Goal: Task Accomplishment & Management: Manage account settings

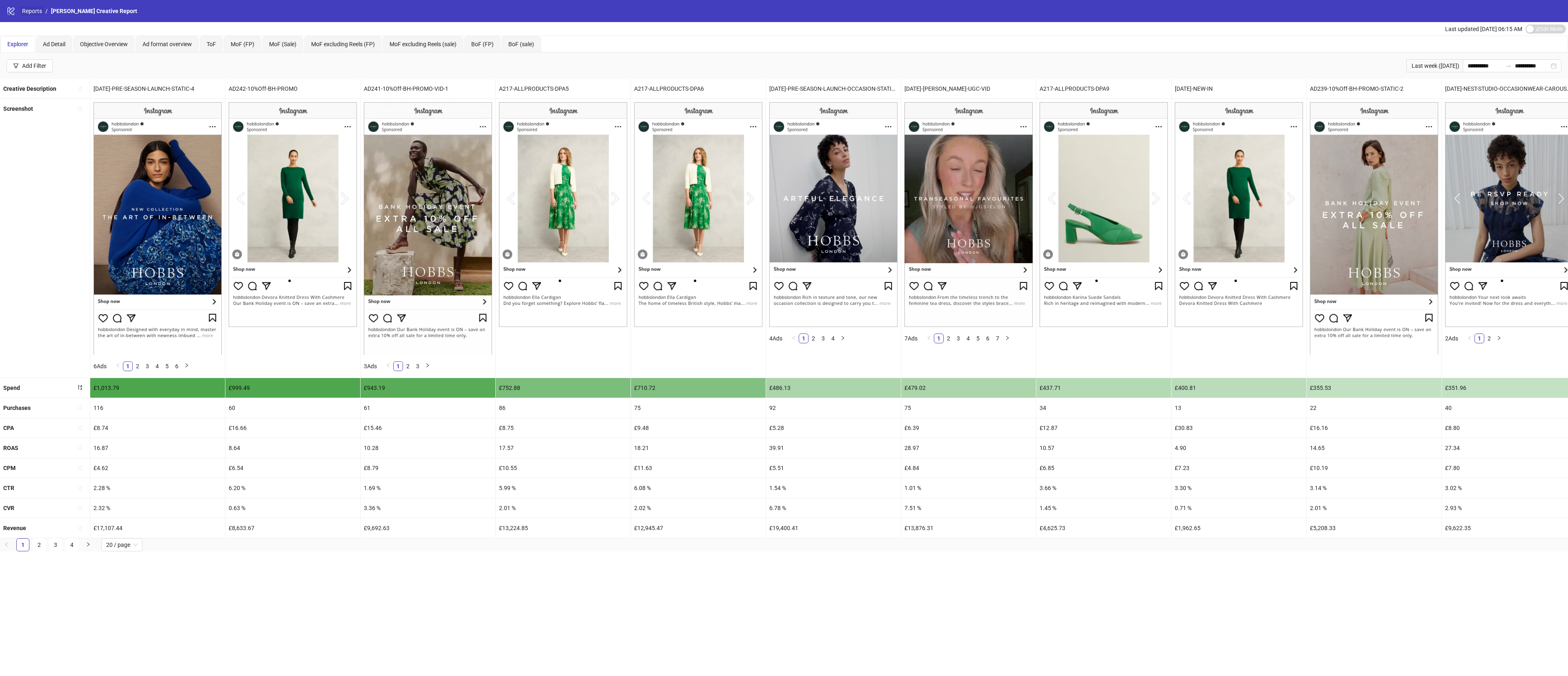
click at [35, 13] on link "Reports" at bounding box center [32, 11] width 23 height 9
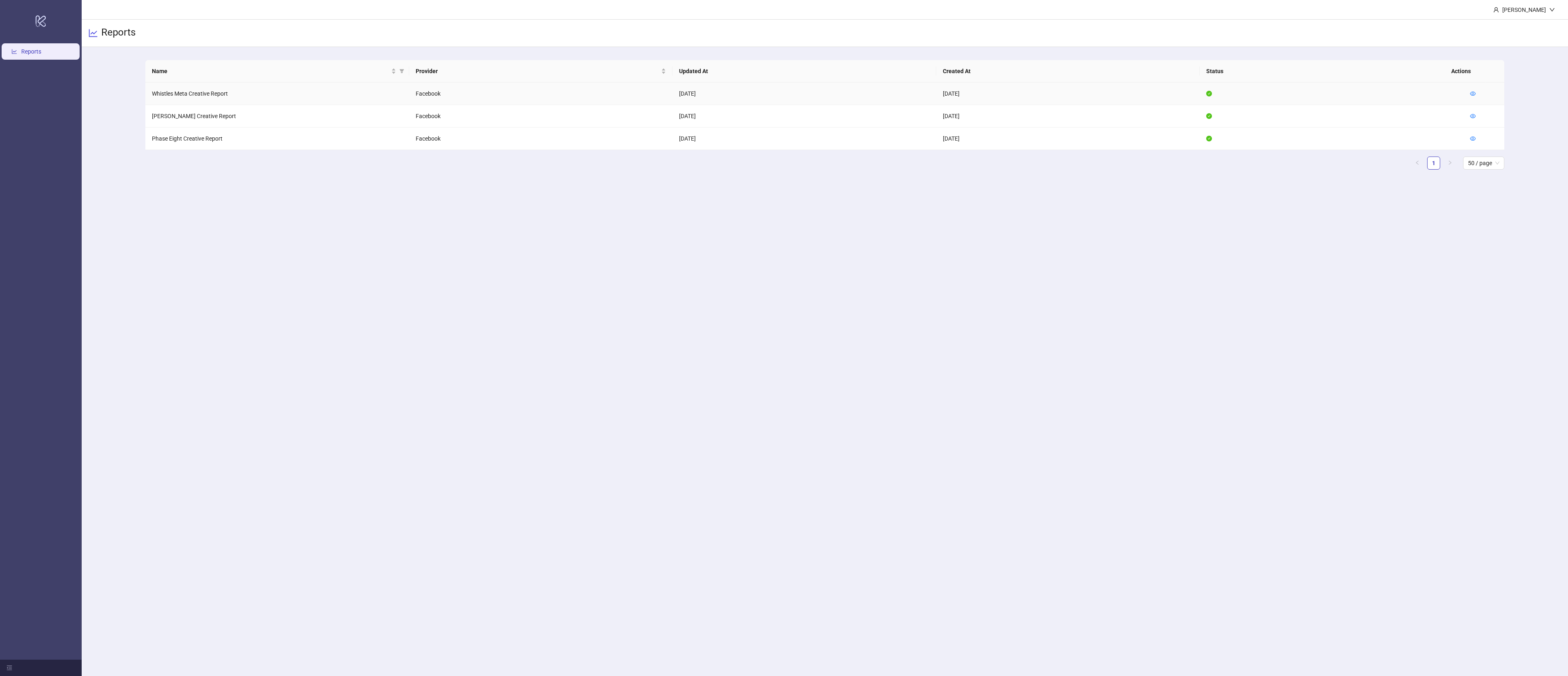
click at [1475, 93] on td at bounding box center [1483, 94] width 41 height 23
click at [1473, 94] on icon "eye" at bounding box center [1472, 93] width 5 height 5
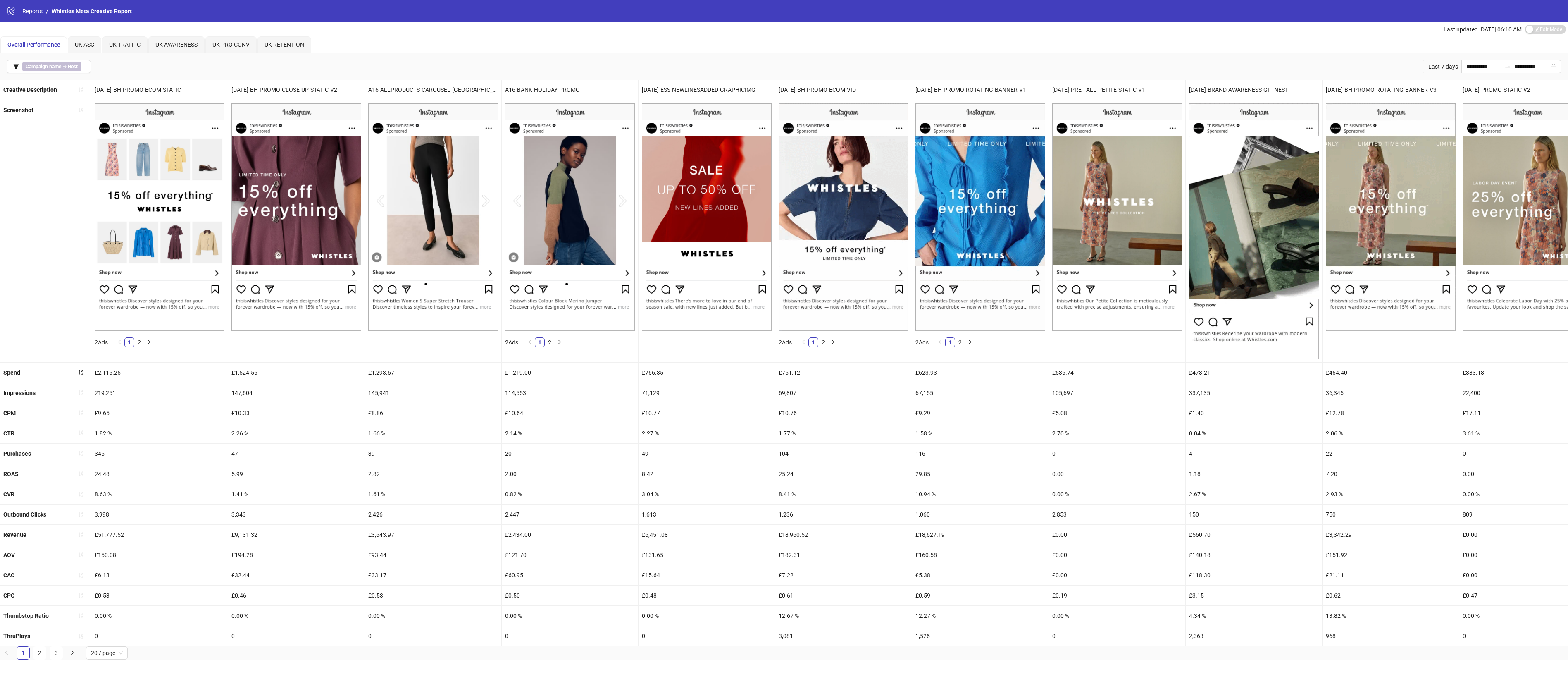
click at [221, 541] on div "£51,777.52" at bounding box center [159, 534] width 136 height 20
click at [215, 374] on div "£2,115.25" at bounding box center [159, 372] width 136 height 20
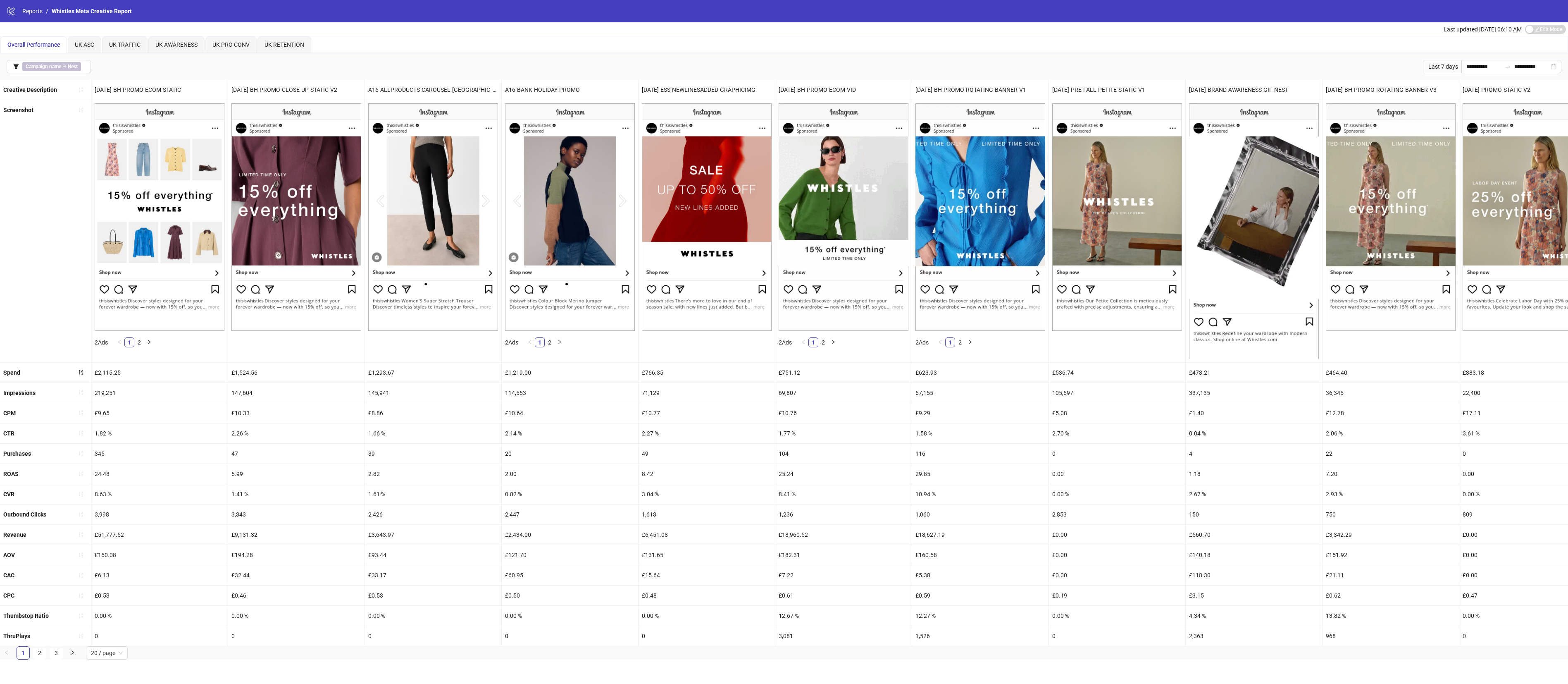
click at [221, 497] on div "8.63 %" at bounding box center [159, 494] width 136 height 20
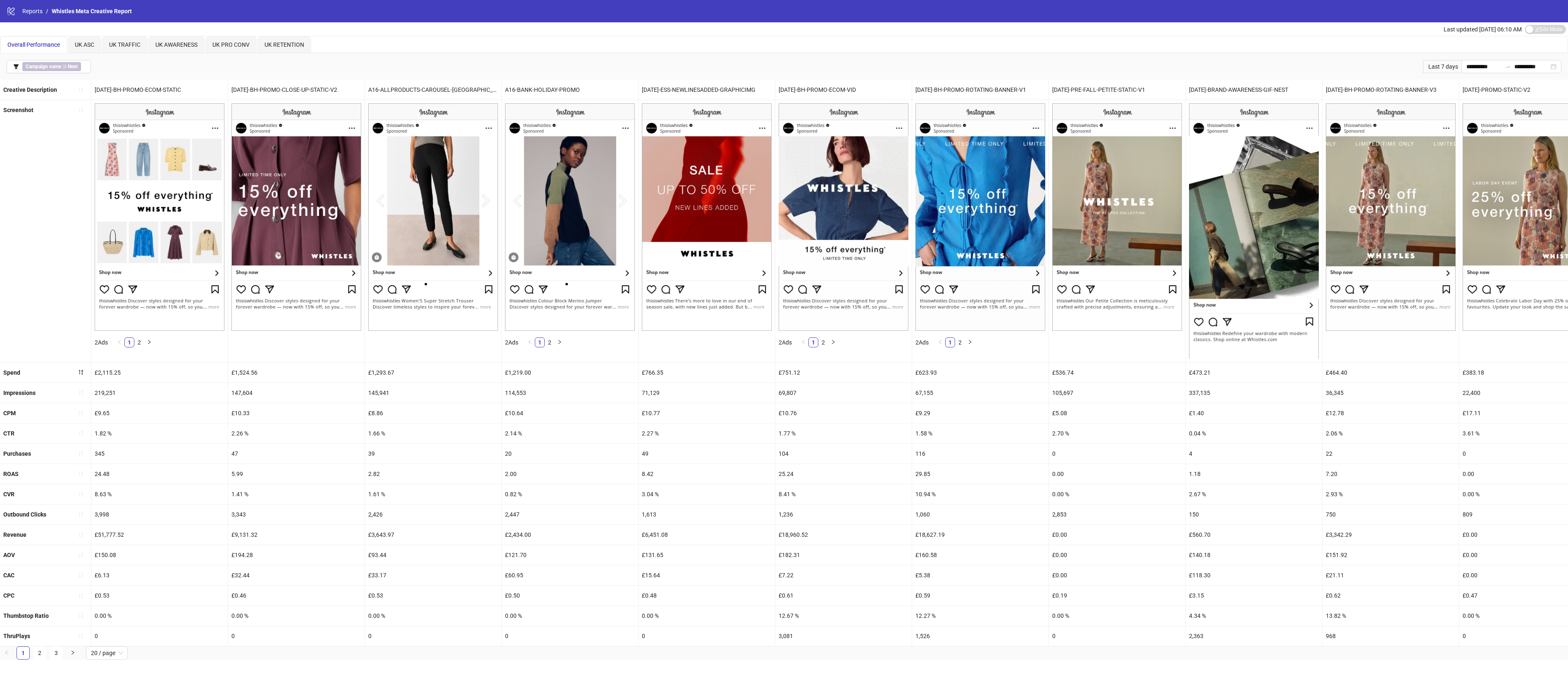
click at [91, 500] on div "CVR" at bounding box center [46, 494] width 91 height 20
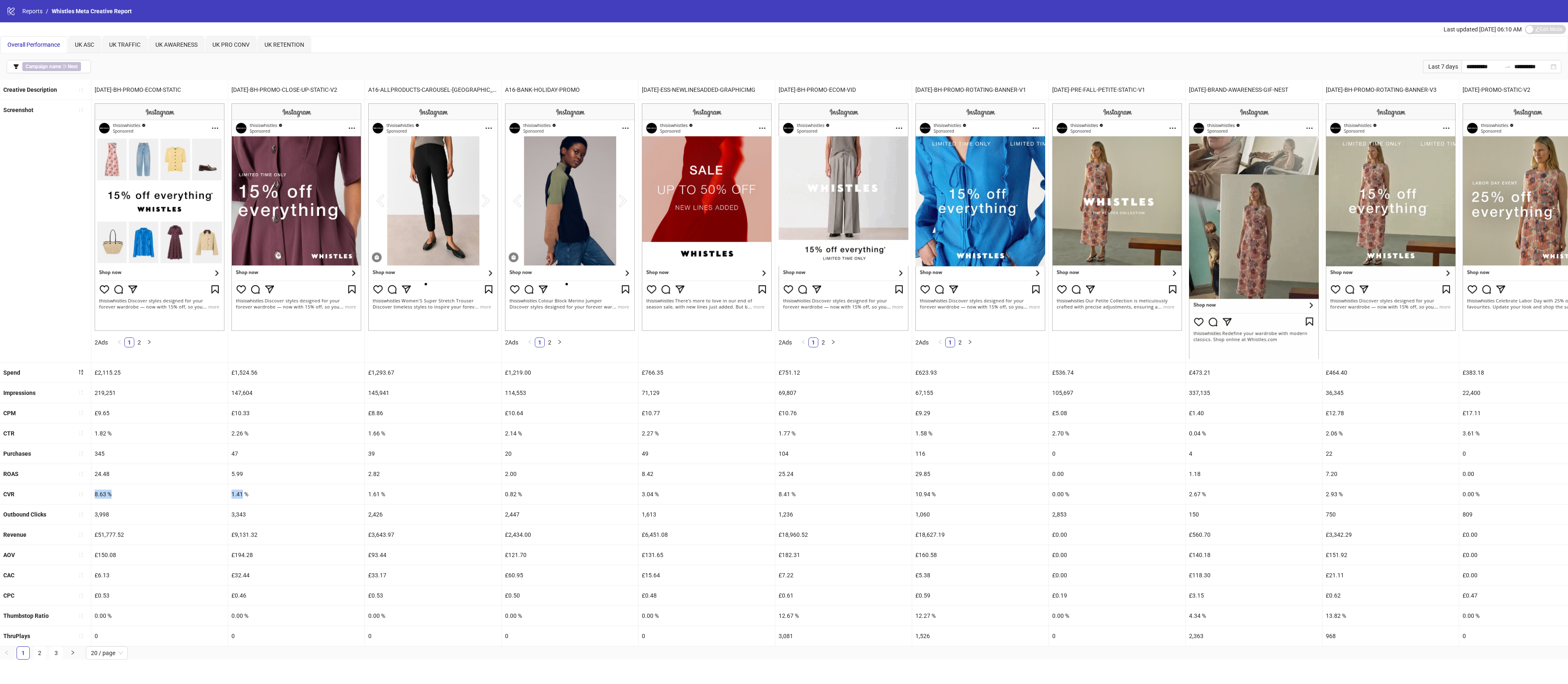
drag, startPoint x: 91, startPoint y: 500, endPoint x: 240, endPoint y: 494, distance: 149.1
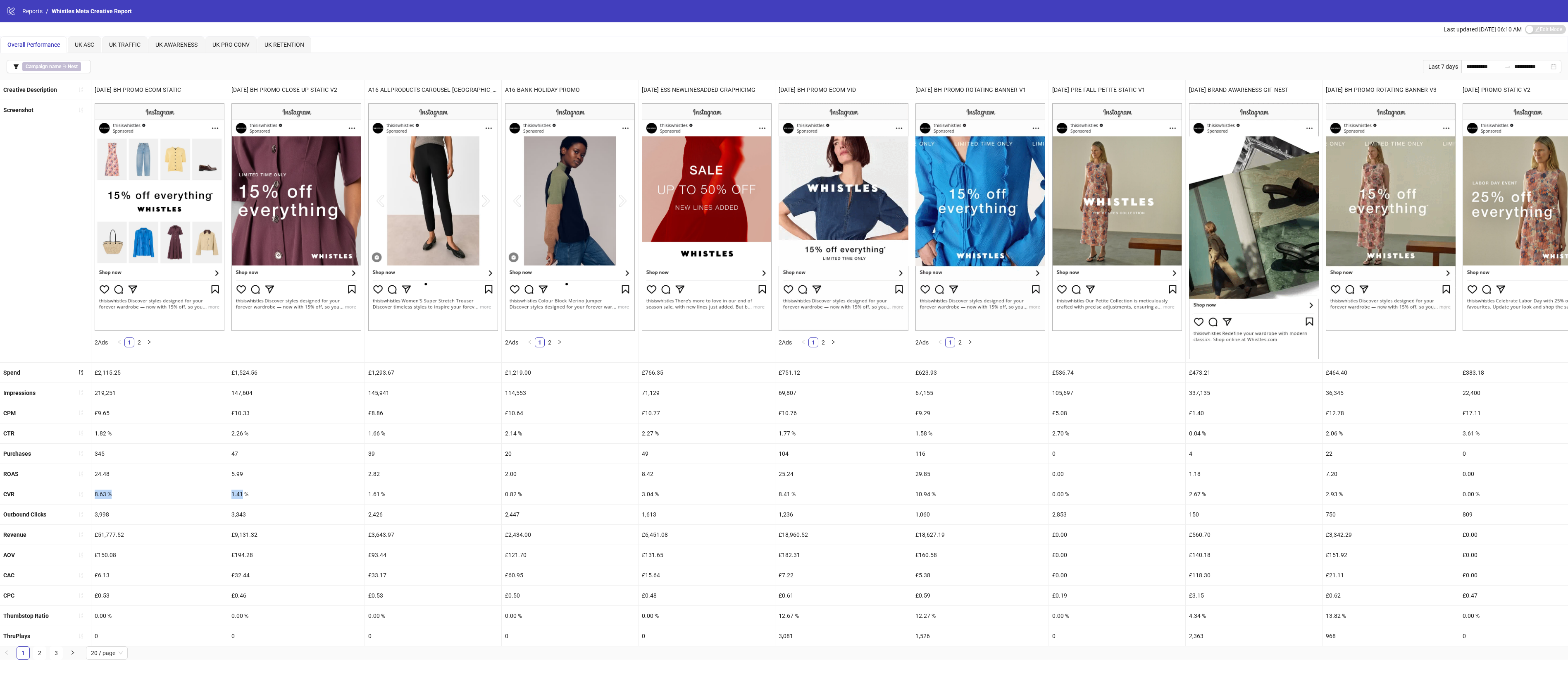
click at [240, 494] on div "CVR 8.63 % 1.41 % 1.61 % 0.82 % 3.04 % 8.41 % 10.94 % 0.00 % 2.67 % 2.93 % 0.00…" at bounding box center [1413, 494] width 2827 height 20
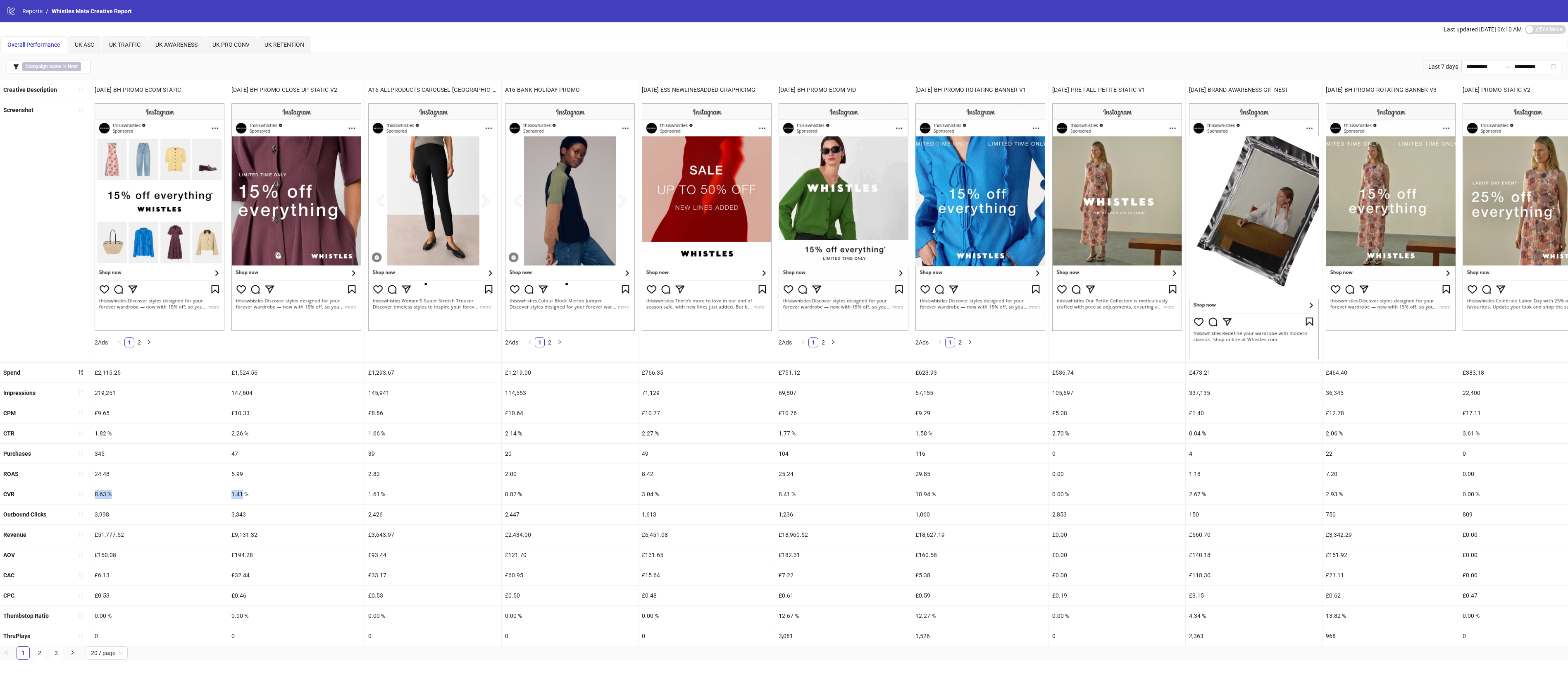
click at [208, 497] on div "8.63 %" at bounding box center [159, 494] width 136 height 20
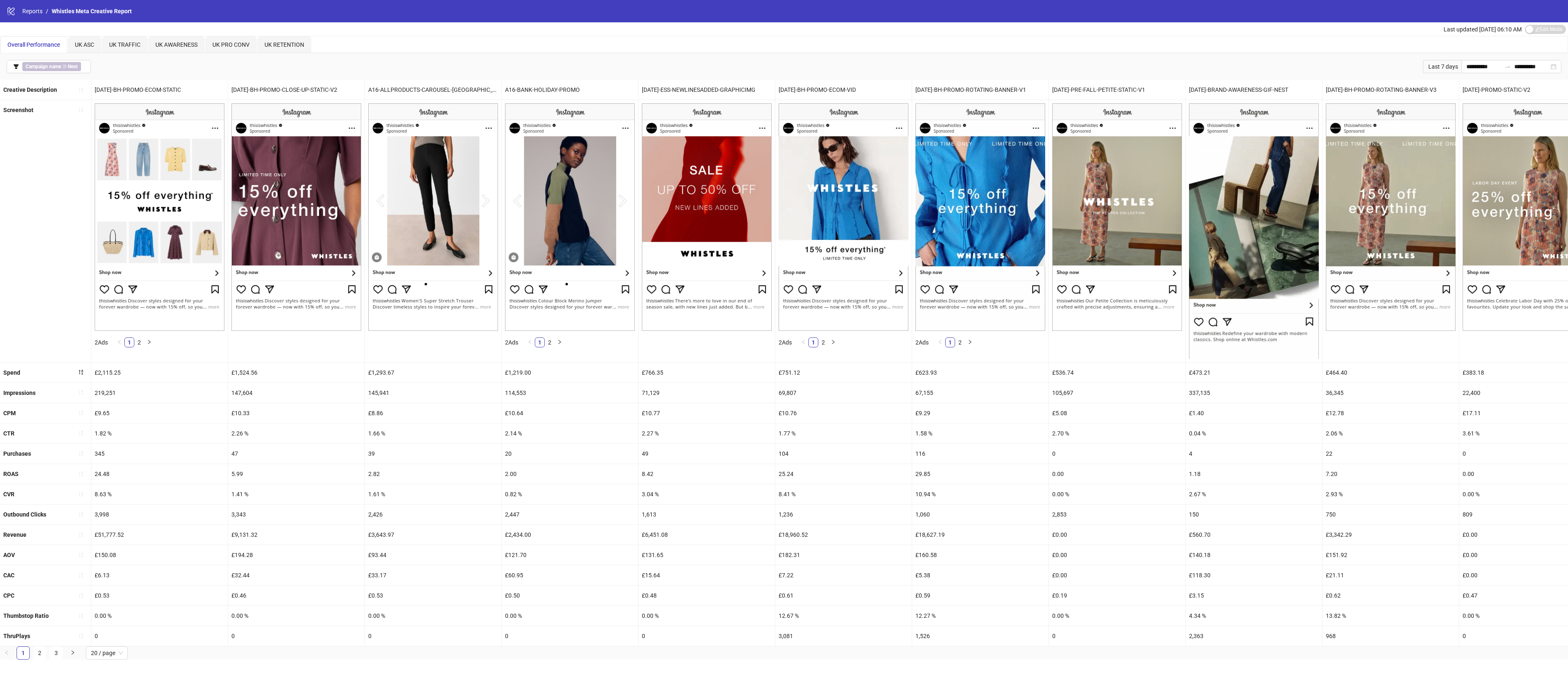
click at [102, 372] on div "£2,115.25" at bounding box center [159, 372] width 136 height 20
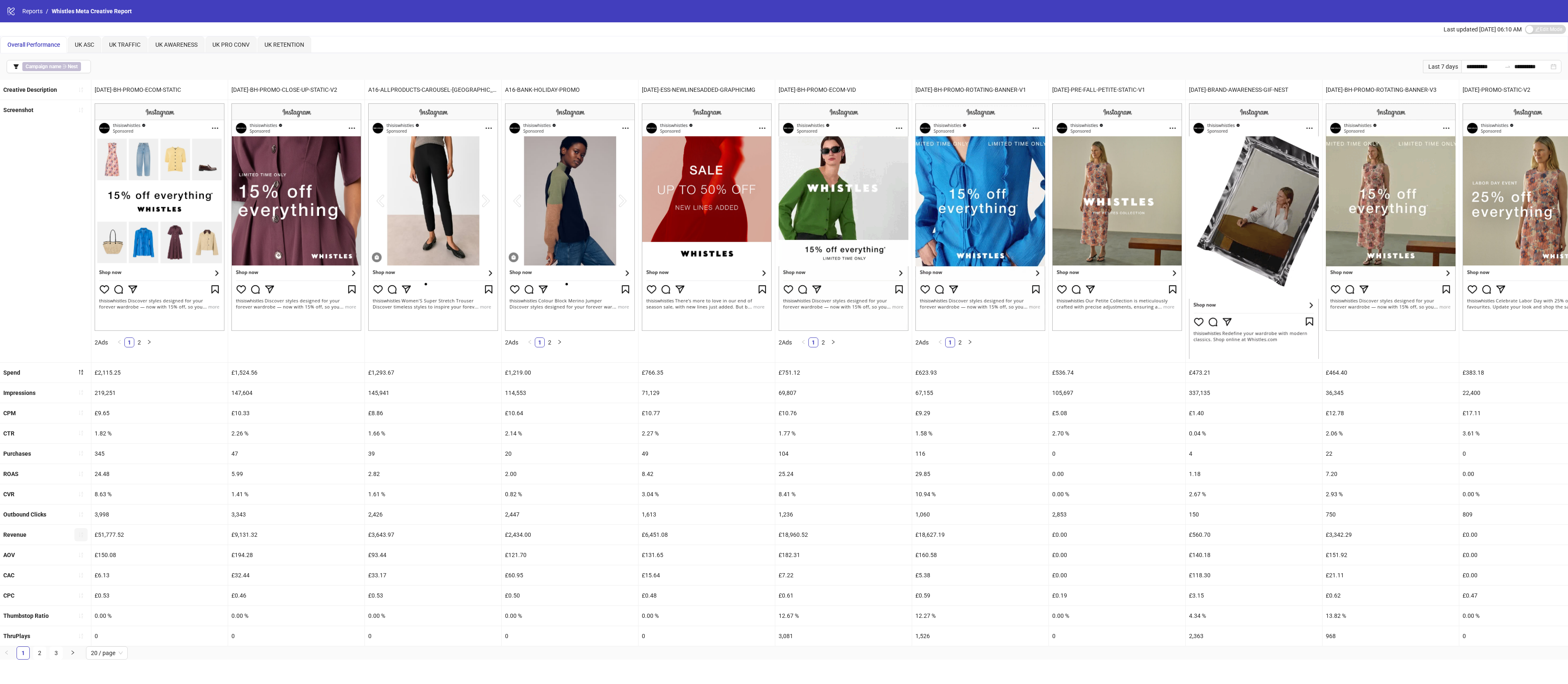
click at [84, 540] on button "button" at bounding box center [81, 534] width 13 height 13
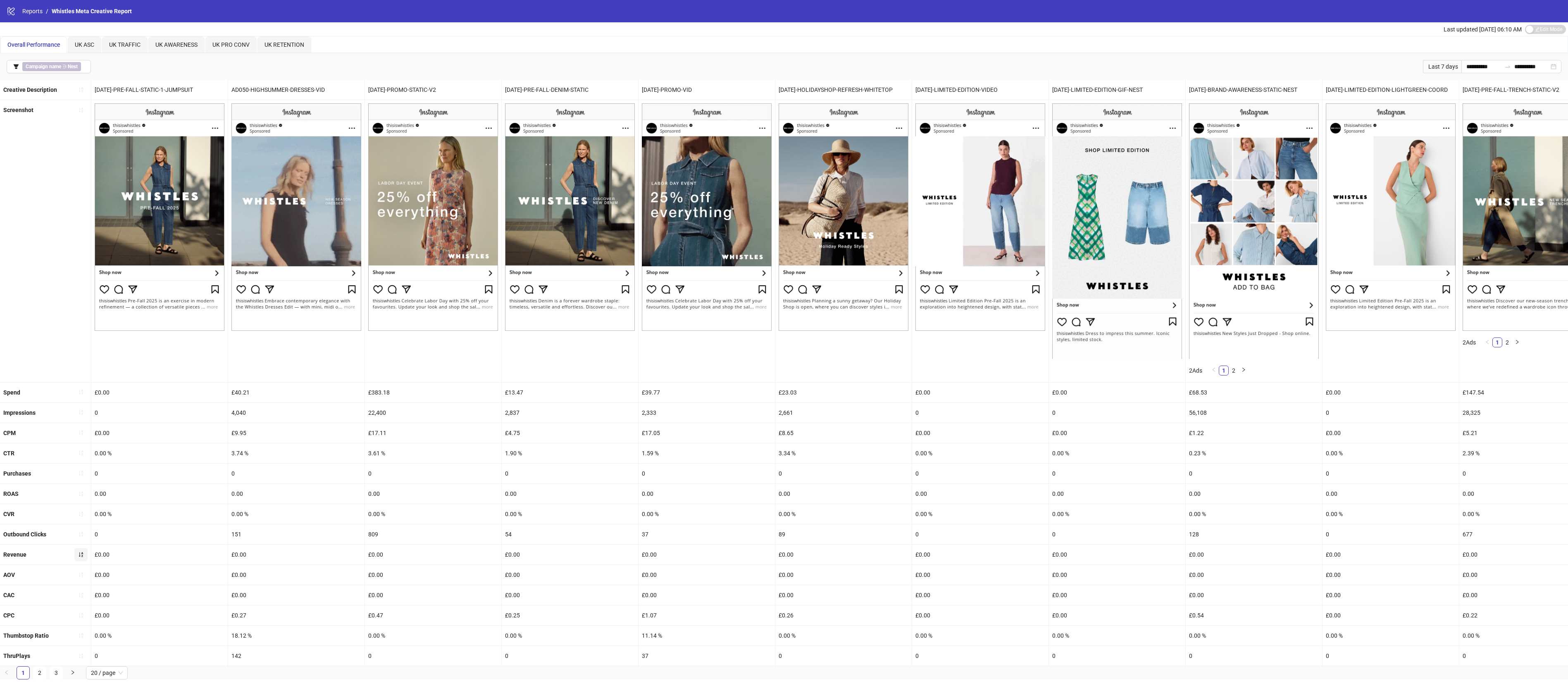
click at [84, 540] on button "button" at bounding box center [81, 534] width 13 height 13
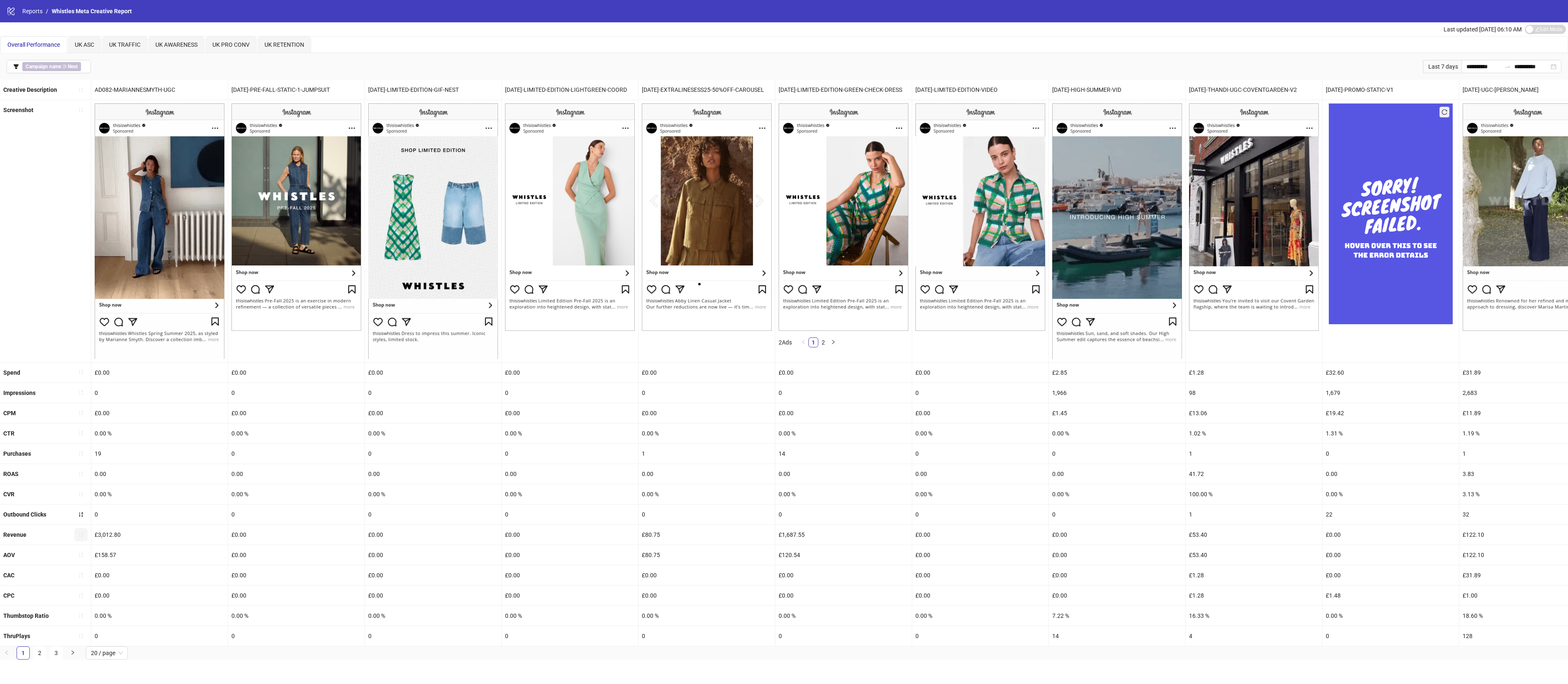
click at [84, 540] on button "button" at bounding box center [81, 534] width 13 height 13
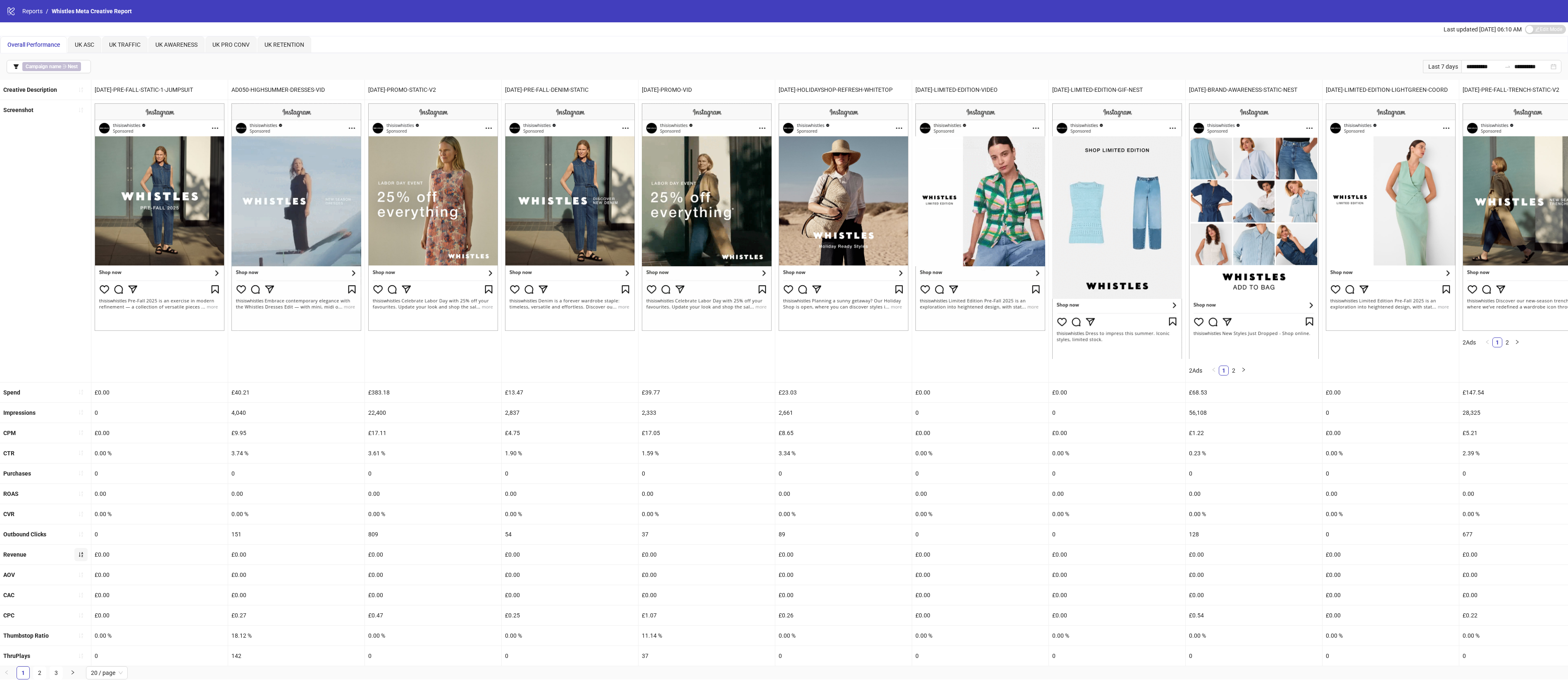
click at [83, 557] on icon "sort-ascending" at bounding box center [81, 555] width 4 height 5
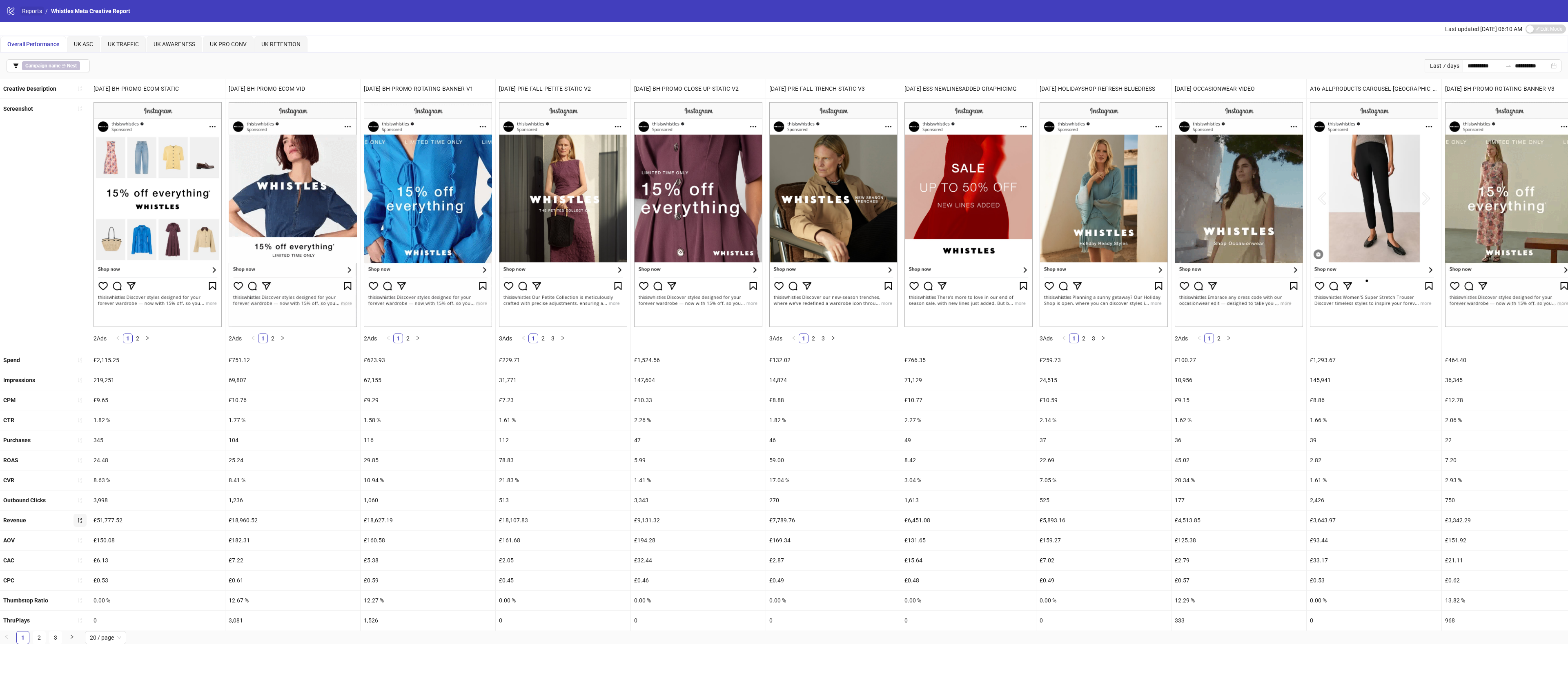
click at [22, 11] on link "Reports" at bounding box center [32, 11] width 23 height 9
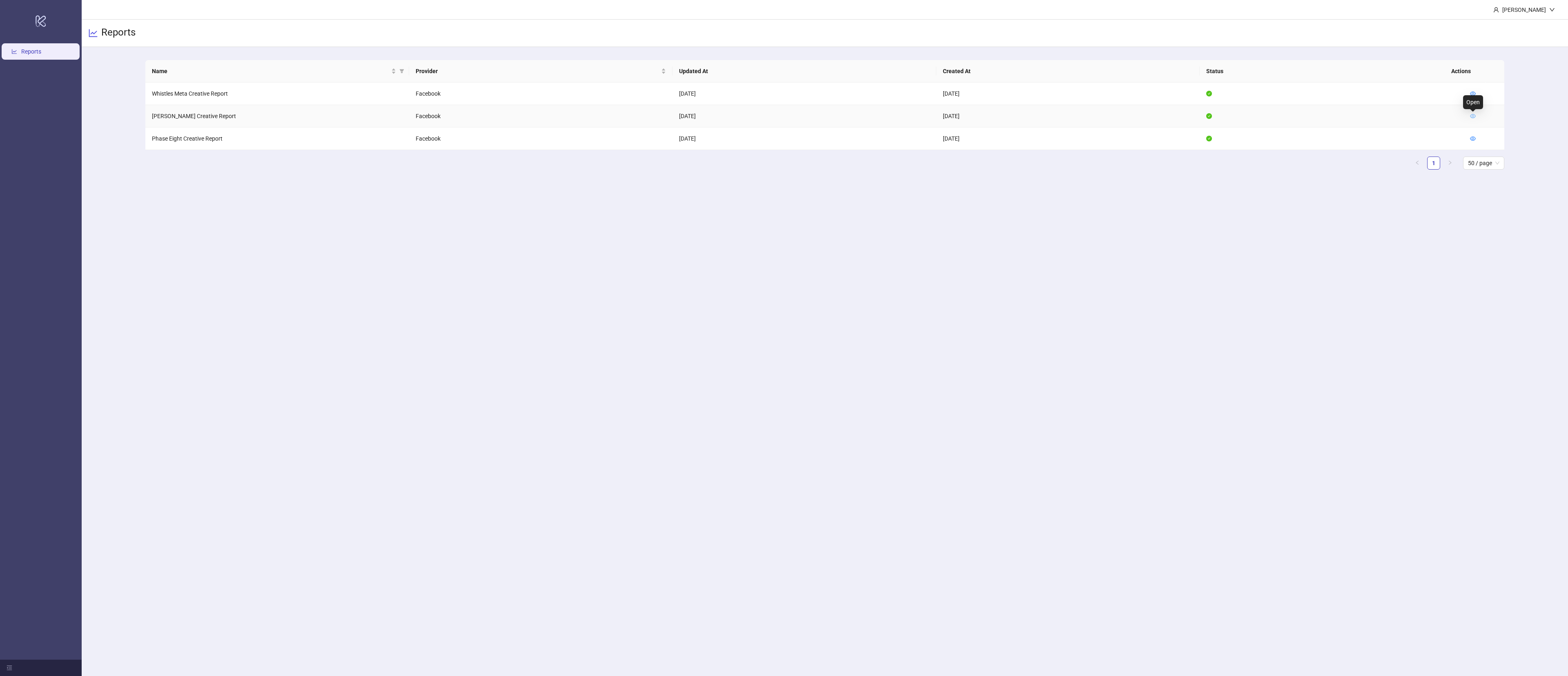
click at [1473, 118] on icon "eye" at bounding box center [1472, 116] width 5 height 5
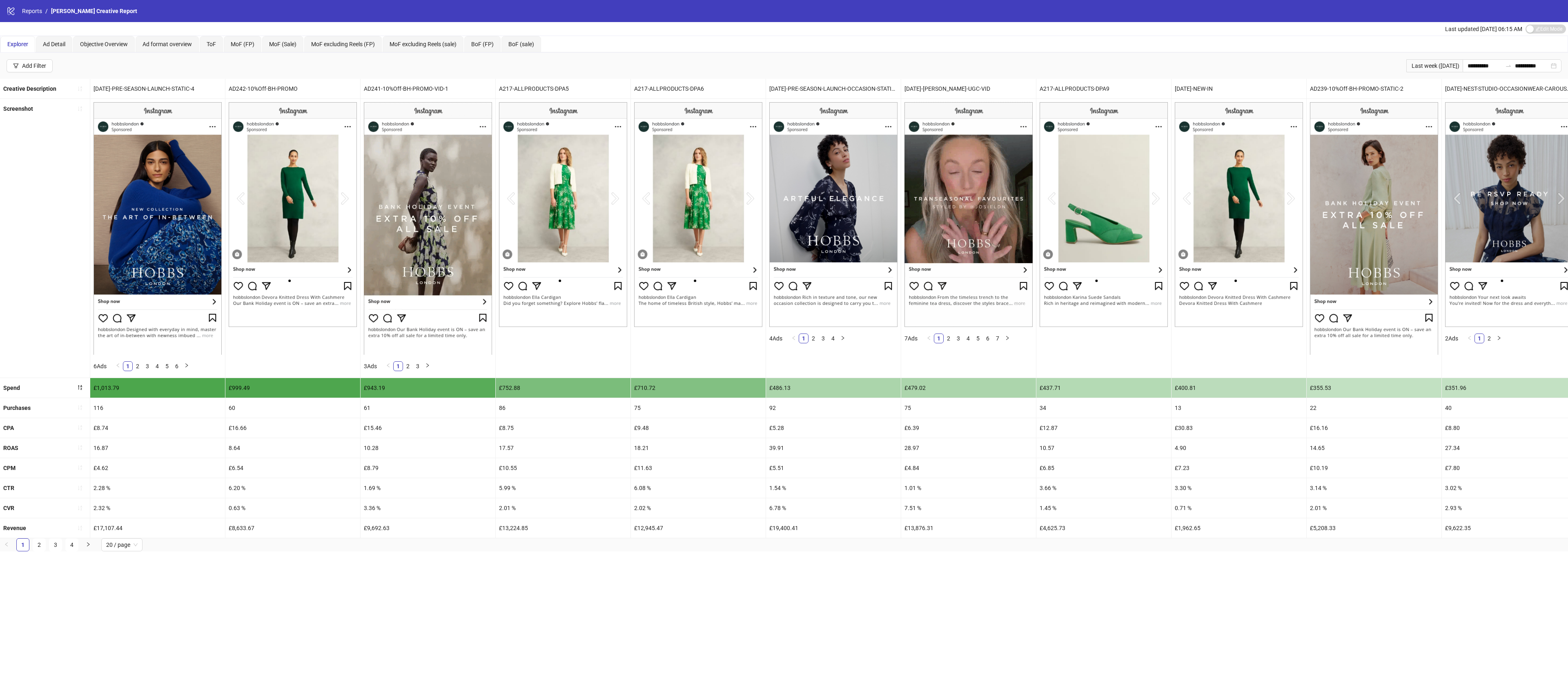
click at [79, 534] on div at bounding box center [80, 527] width 13 height 13
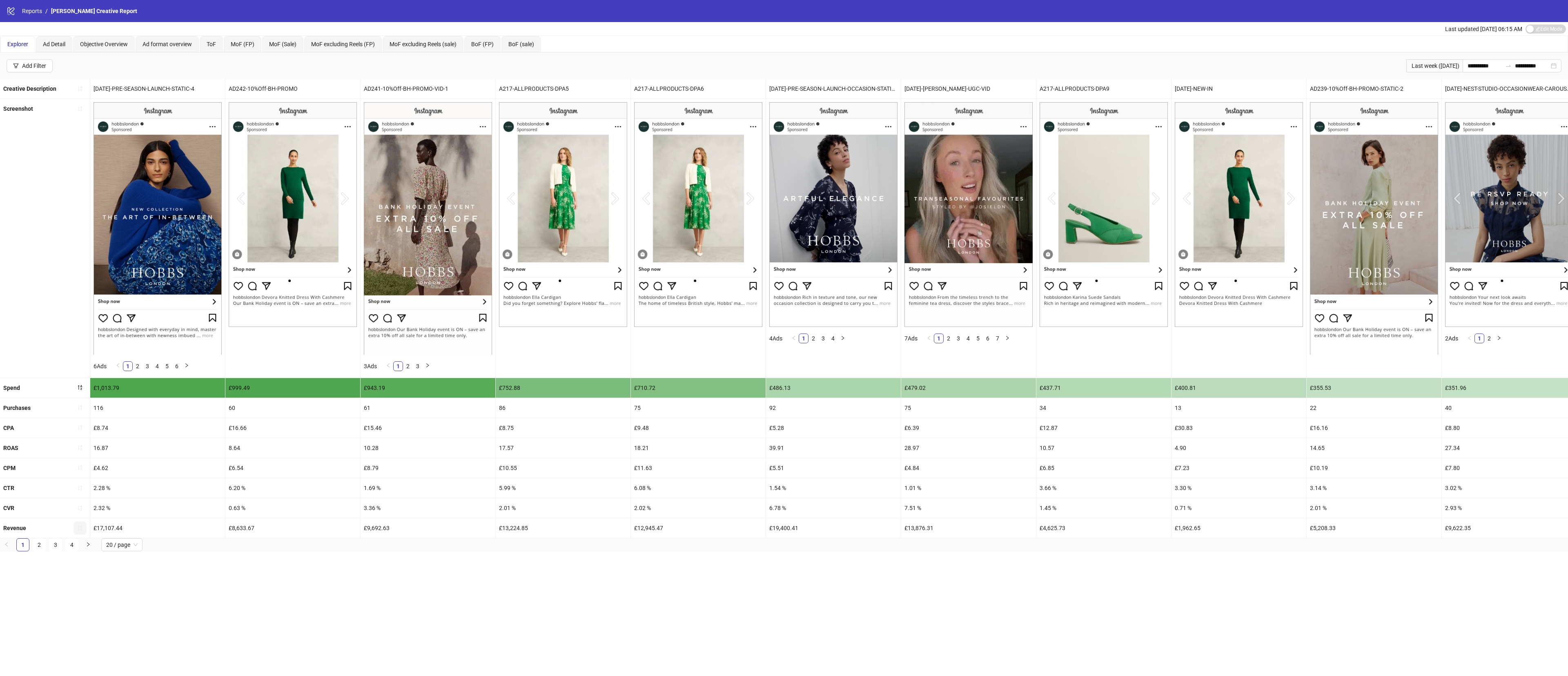
click at [77, 530] on icon "sort-ascending" at bounding box center [80, 527] width 5 height 5
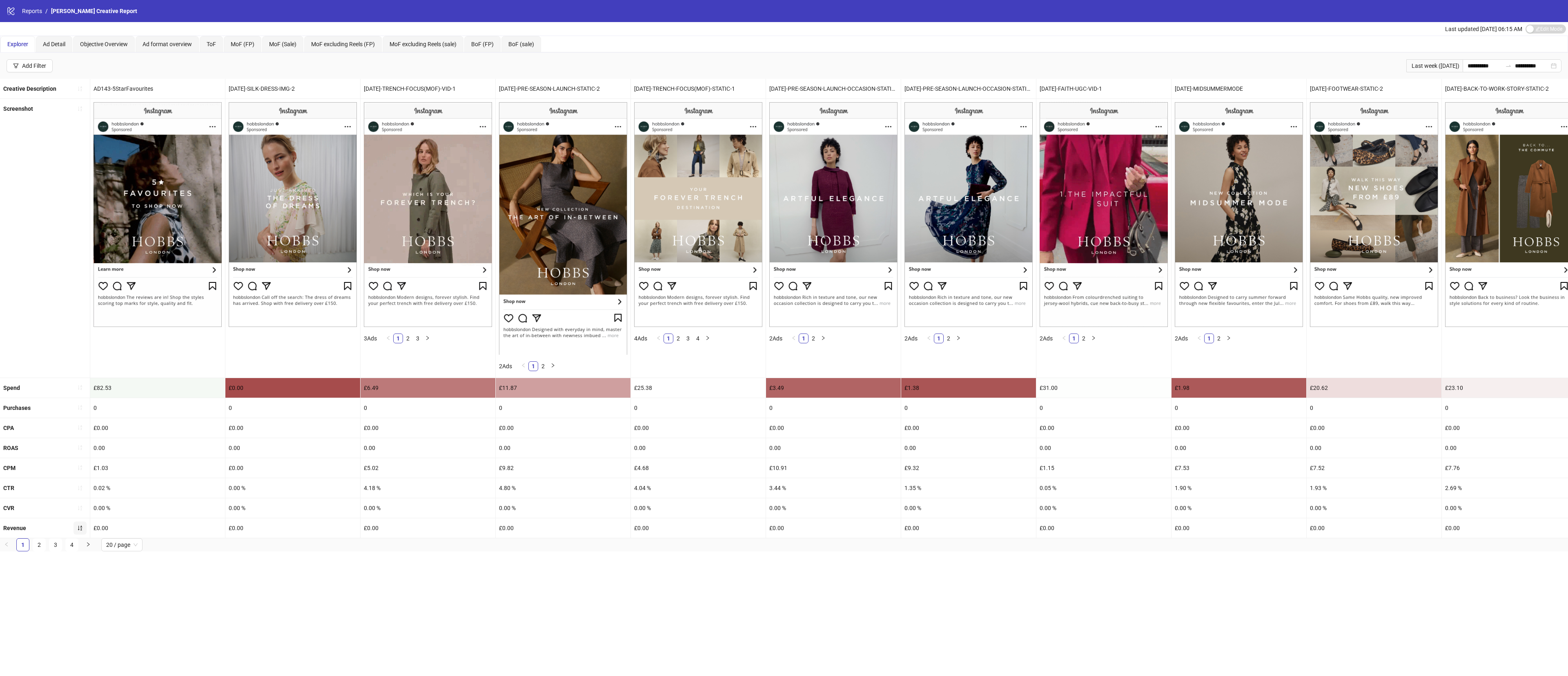
click at [79, 531] on span "button" at bounding box center [80, 527] width 5 height 7
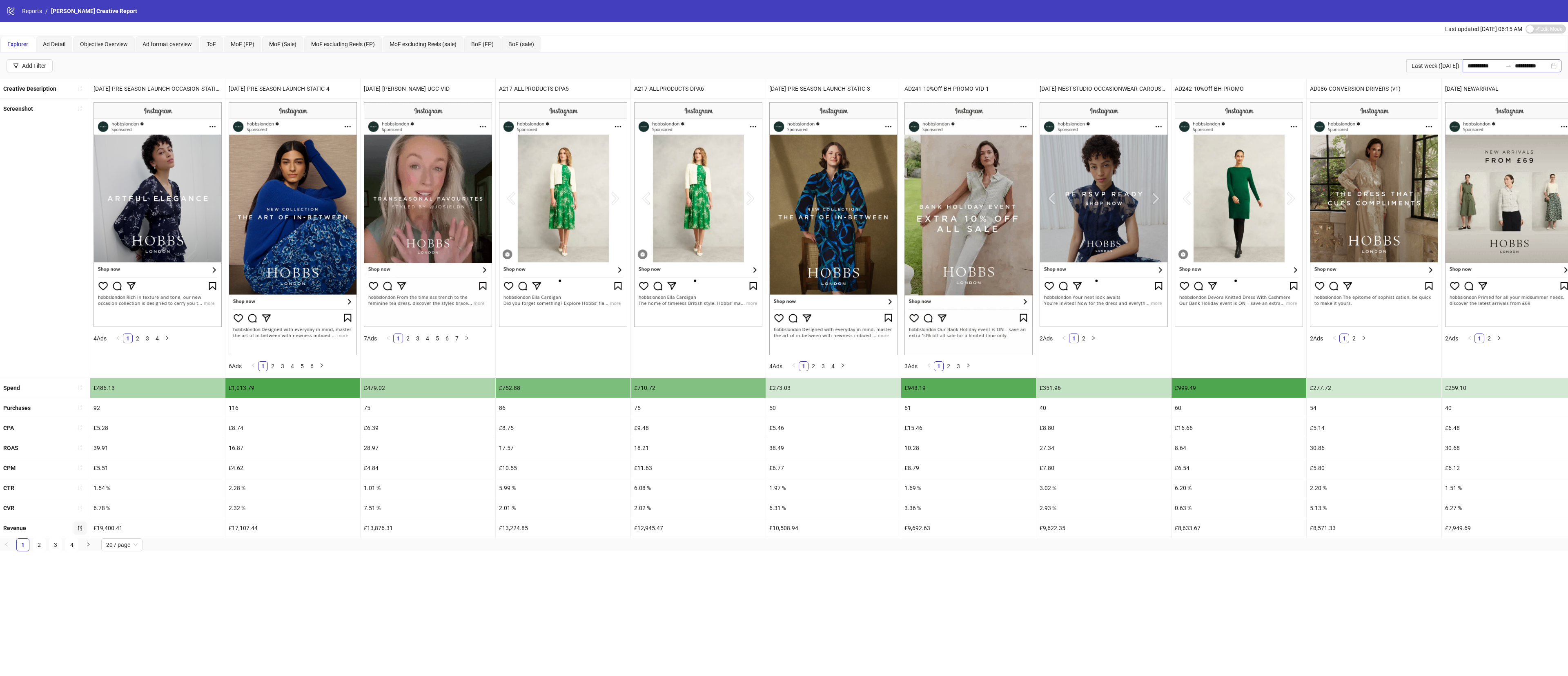
click at [1558, 71] on div "**********" at bounding box center [1512, 65] width 99 height 13
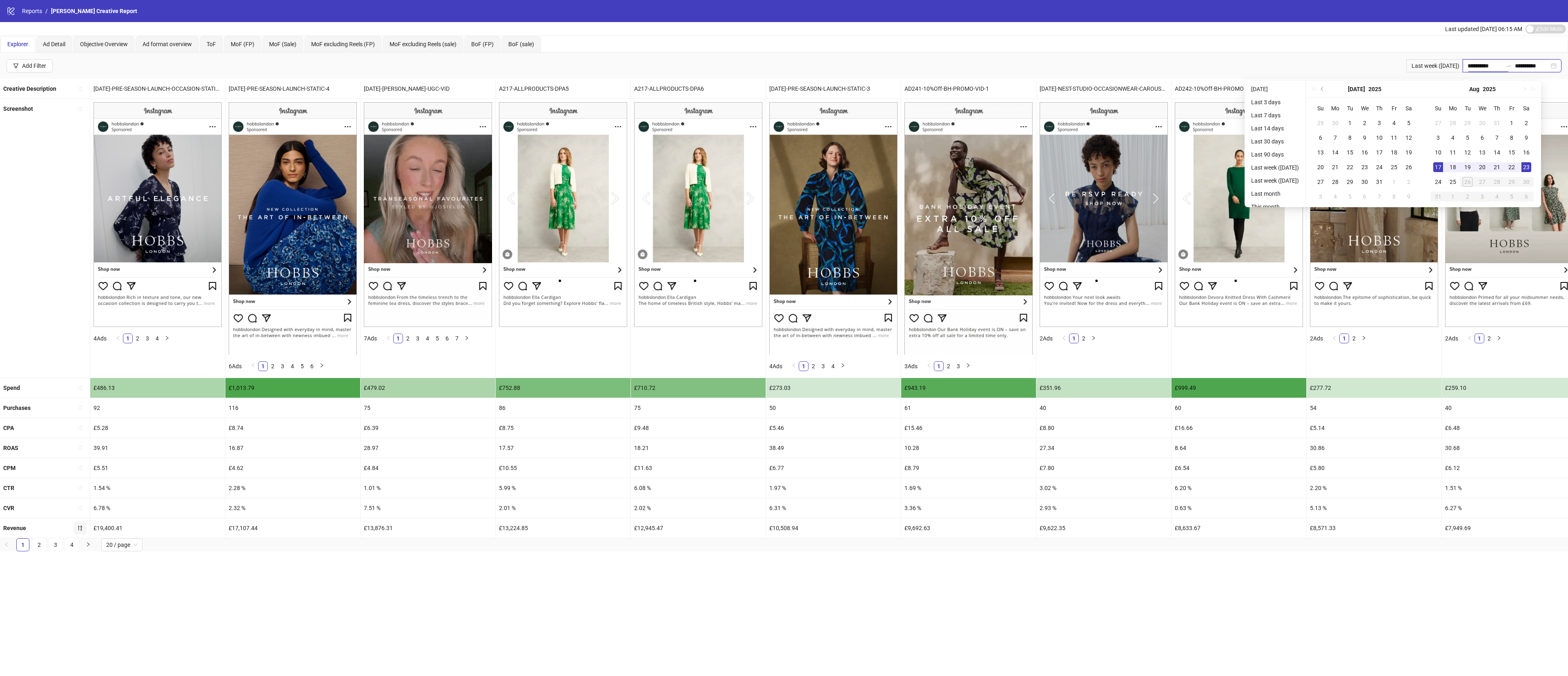
type input "**********"
click at [388, 608] on div "**********" at bounding box center [784, 338] width 1568 height 676
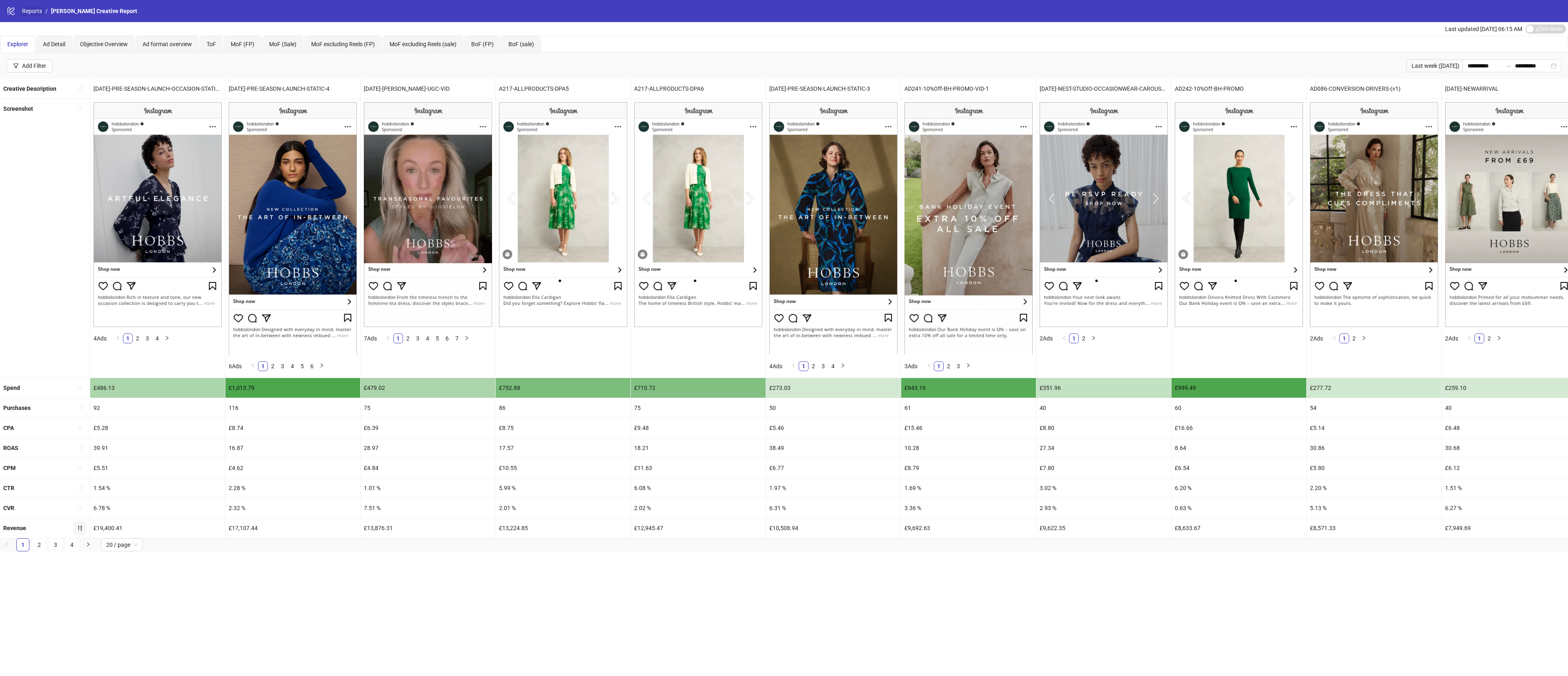
click at [24, 12] on link "Reports" at bounding box center [32, 11] width 23 height 9
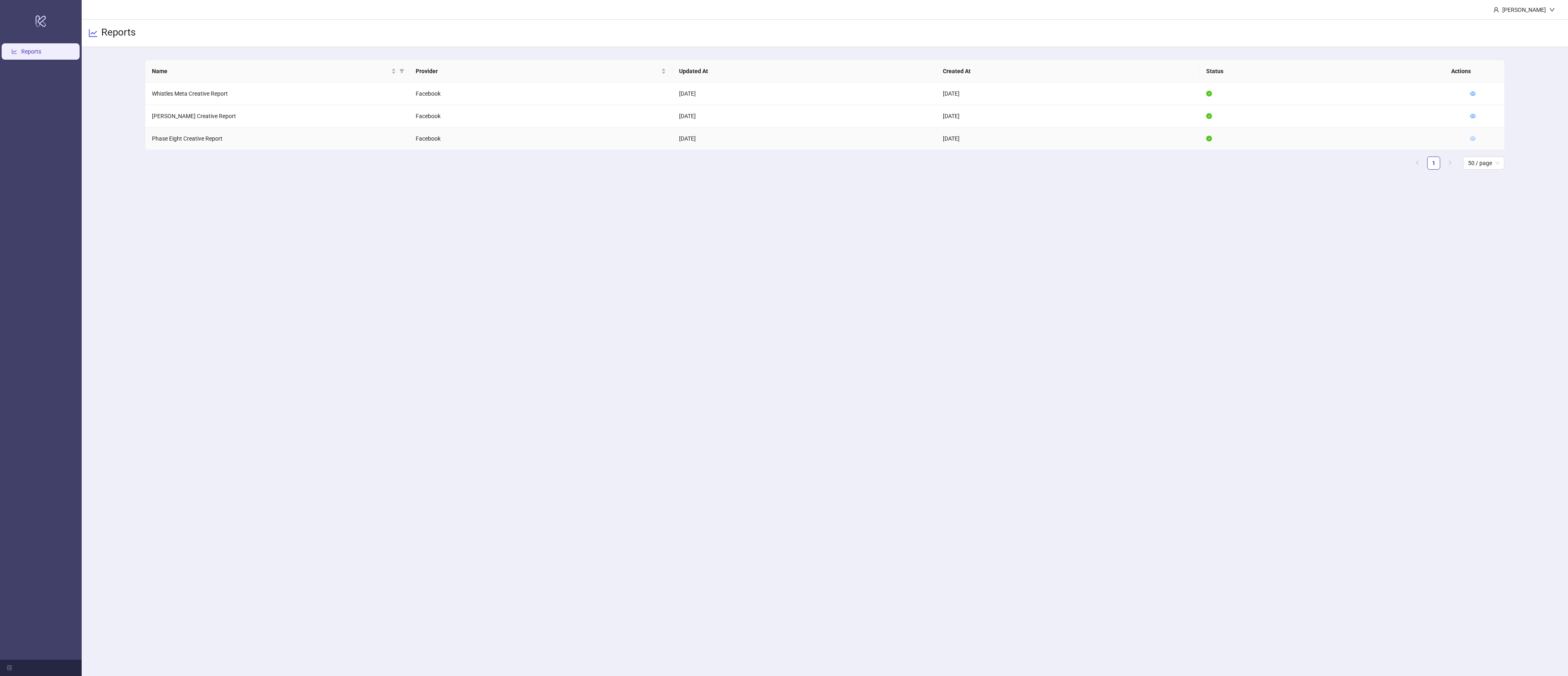
click at [1475, 140] on icon "eye" at bounding box center [1472, 138] width 5 height 4
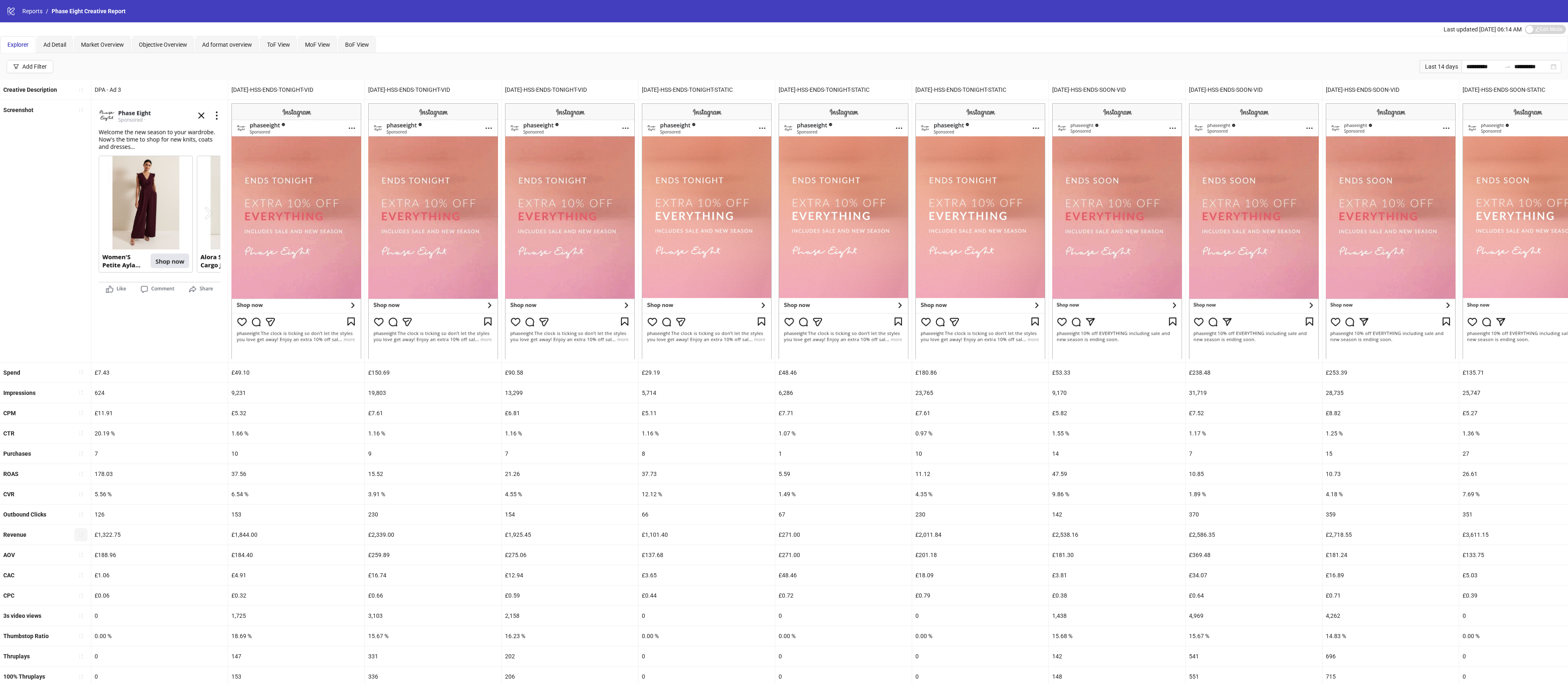
click at [83, 541] on button "button" at bounding box center [81, 534] width 13 height 13
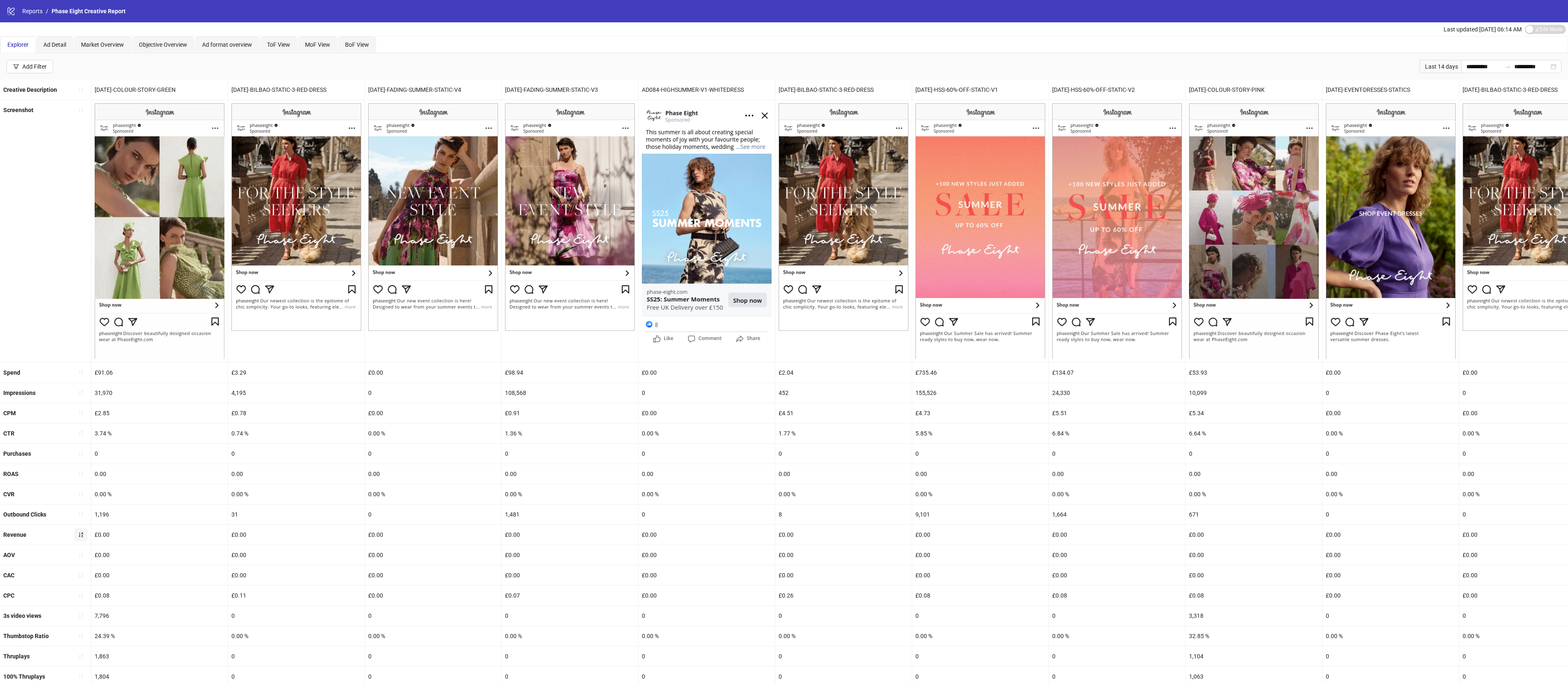
click at [83, 541] on button "button" at bounding box center [81, 534] width 13 height 13
